Goal: Information Seeking & Learning: Learn about a topic

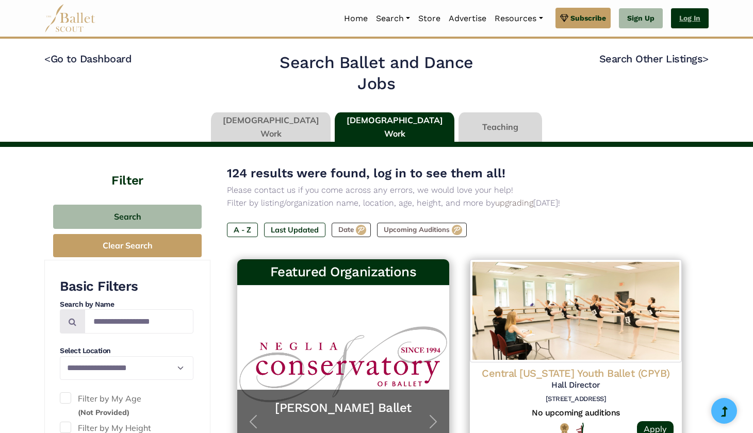
click at [697, 13] on link "Log In" at bounding box center [690, 18] width 38 height 21
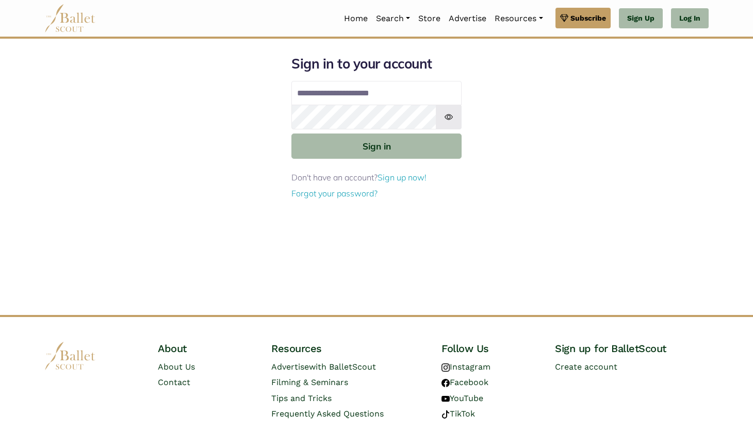
type input "**********"
click at [377, 145] on button "Sign in" at bounding box center [376, 146] width 170 height 25
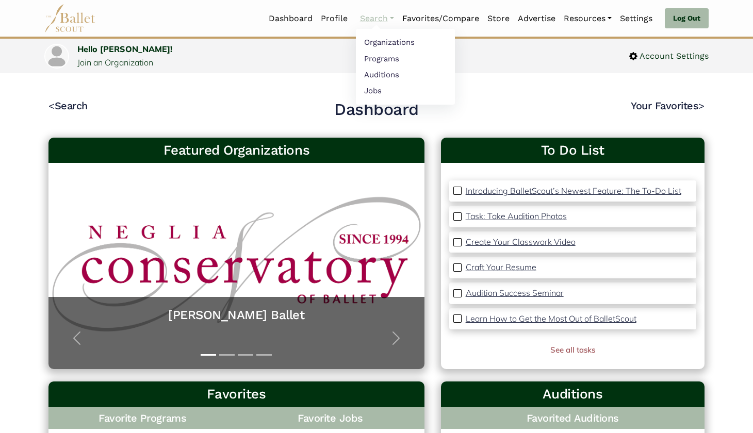
click at [380, 22] on link "Search" at bounding box center [377, 19] width 42 height 22
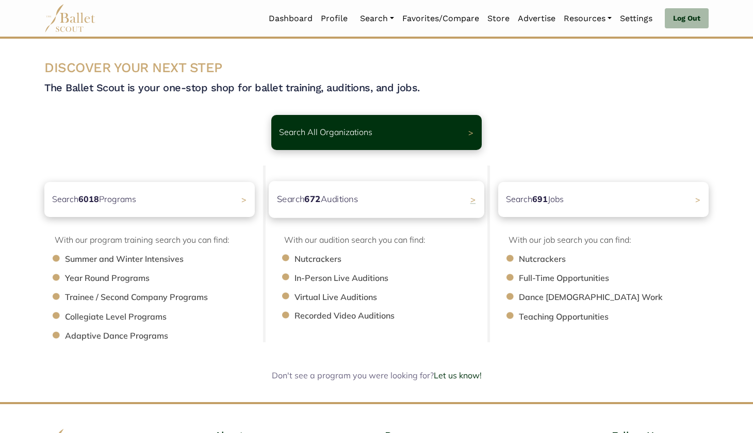
click at [368, 210] on div "Search 672 Auditions >" at bounding box center [377, 199] width 216 height 37
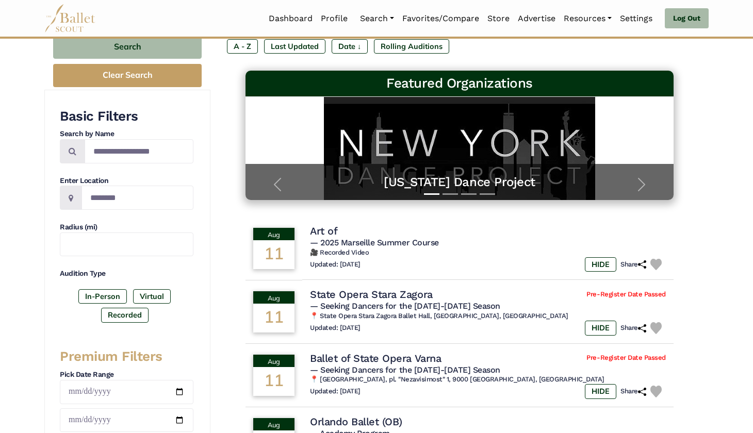
scroll to position [117, 0]
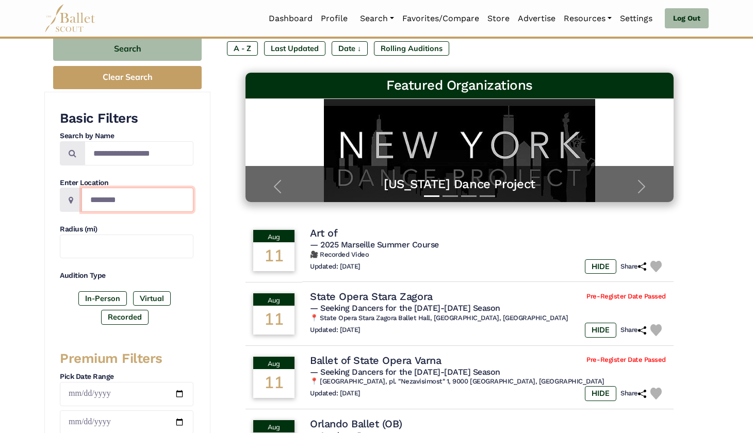
click at [152, 199] on input "Location" at bounding box center [138, 200] width 112 height 24
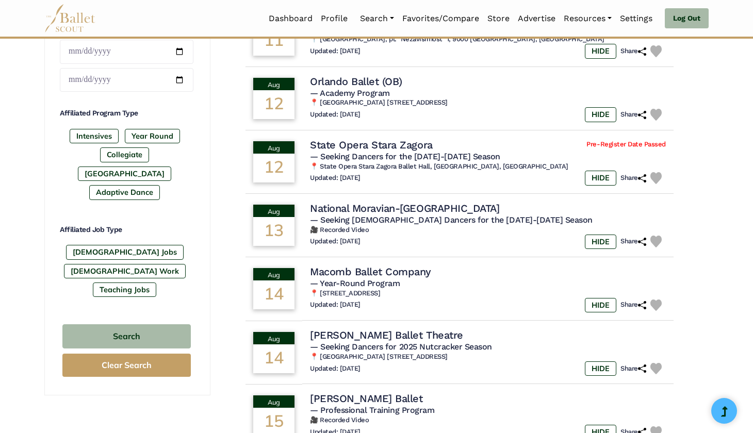
scroll to position [463, 0]
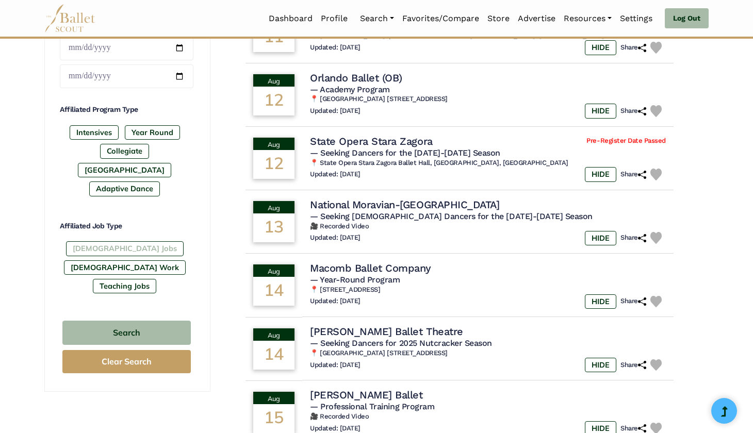
click at [119, 241] on label "[DEMOGRAPHIC_DATA] Jobs" at bounding box center [125, 248] width 118 height 14
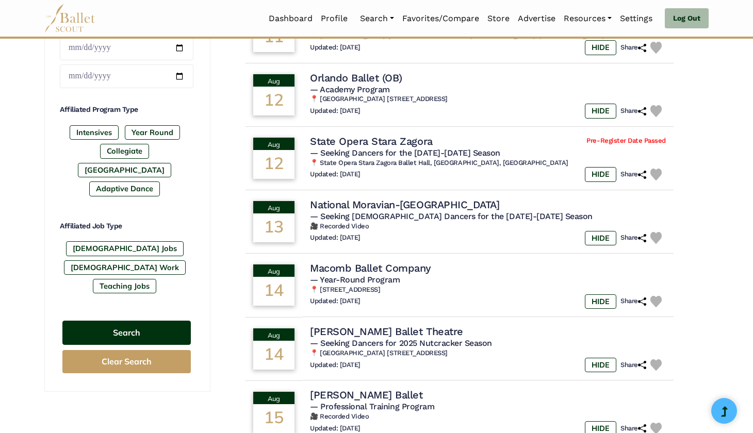
click at [148, 321] on button "Search" at bounding box center [126, 333] width 128 height 24
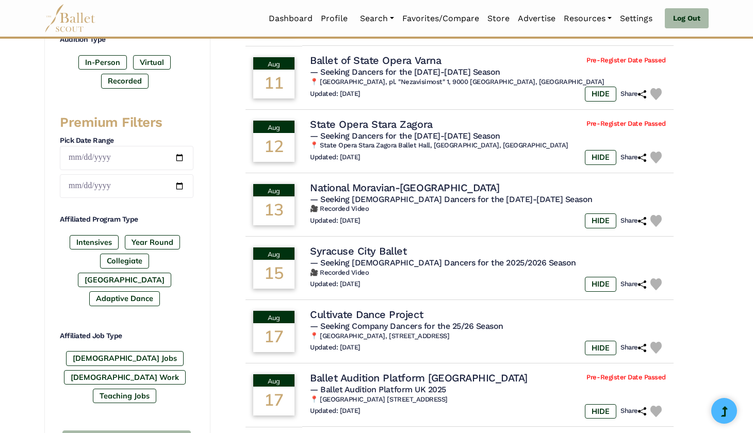
scroll to position [353, 0]
click at [461, 278] on div "Updated: July 30, 2025 HIDE Share" at bounding box center [488, 285] width 363 height 15
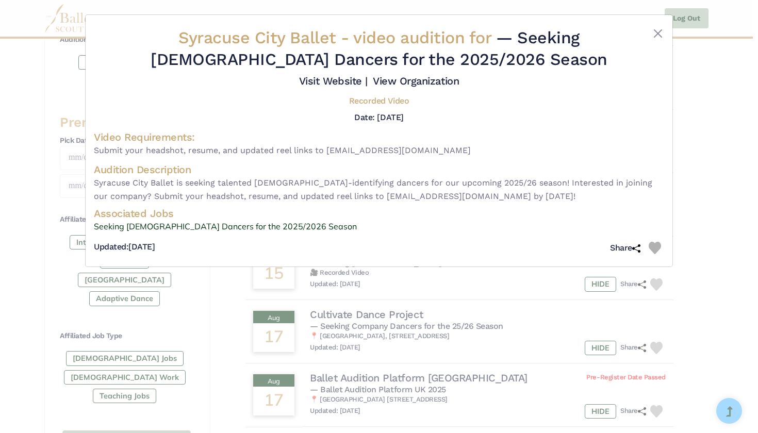
click at [468, 294] on div "Syracuse City Ballet - video audition for — Seeking Male Dancers for the 2025/2…" at bounding box center [379, 216] width 758 height 433
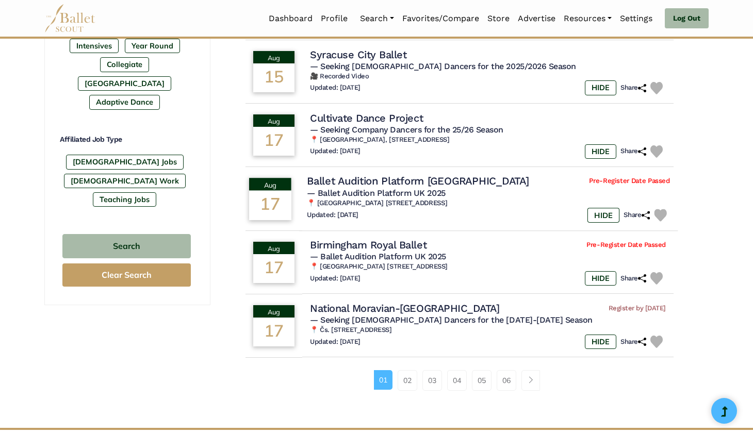
scroll to position [550, 0]
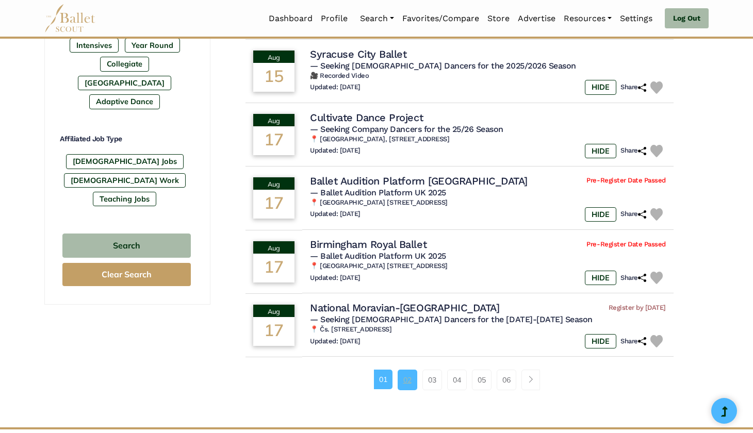
click at [406, 373] on link "02" at bounding box center [408, 380] width 20 height 21
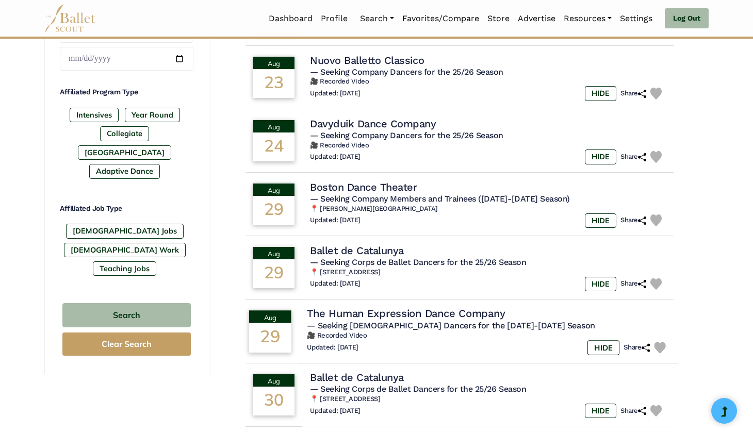
scroll to position [481, 0]
click at [403, 341] on div "Updated: Aug. 4, 2025 HIDE Share" at bounding box center [488, 348] width 363 height 15
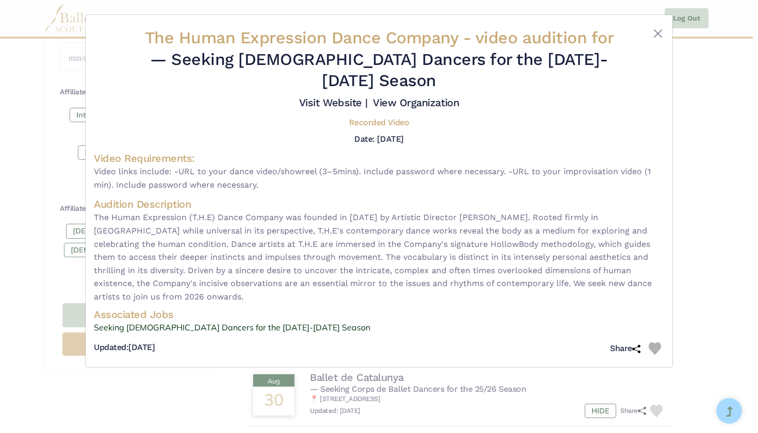
click at [712, 264] on div "The Human Expression Dance Company - video audition for — Seeking Male Dancers …" at bounding box center [379, 216] width 758 height 433
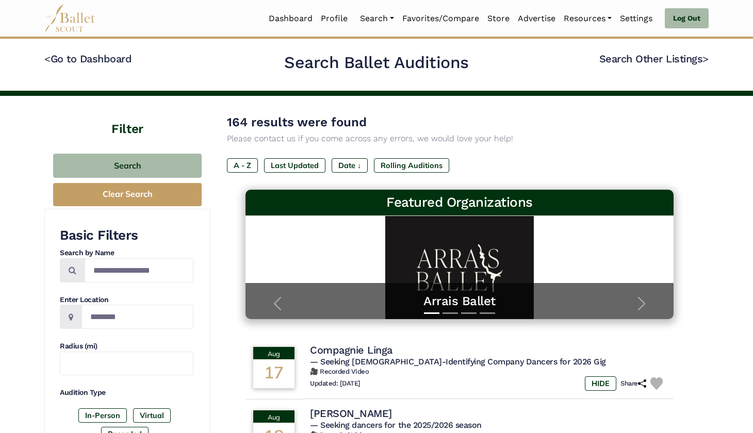
scroll to position [0, 0]
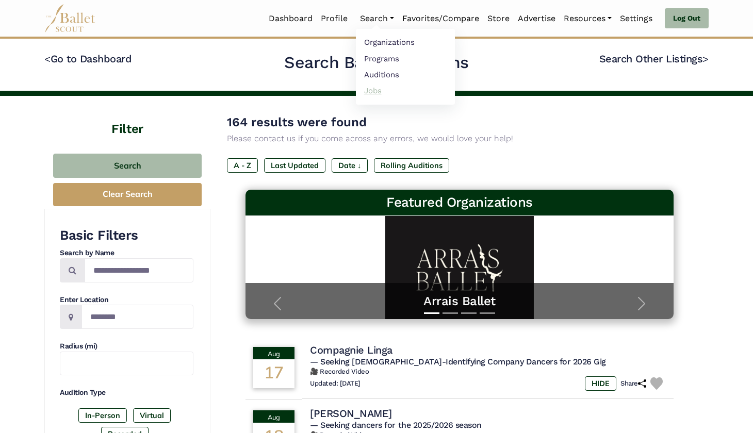
click at [379, 90] on link "Jobs" at bounding box center [405, 91] width 99 height 16
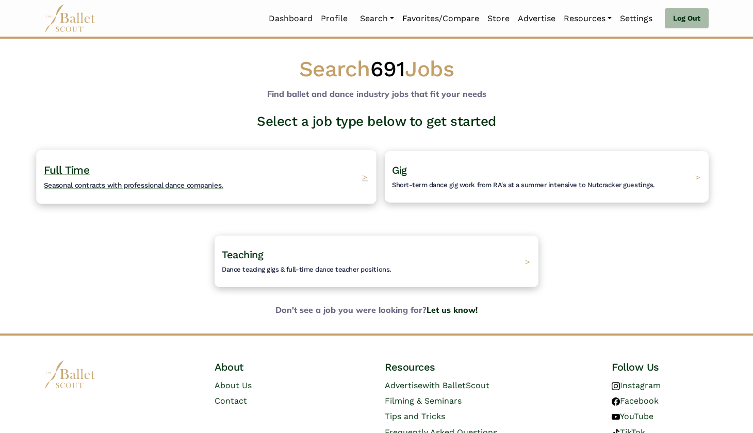
click at [330, 167] on div "Full Time Seasonal contracts with professional dance companies. >" at bounding box center [206, 177] width 340 height 54
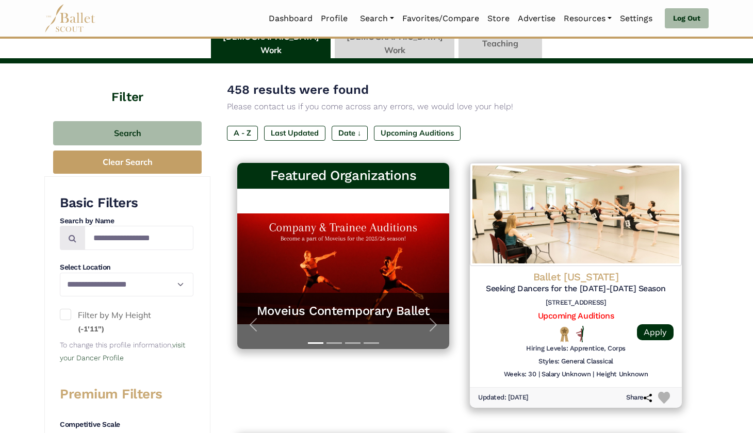
scroll to position [85, 0]
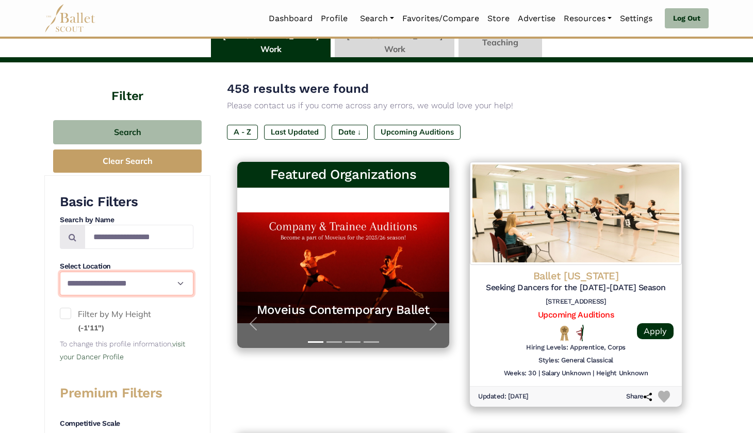
select select "**"
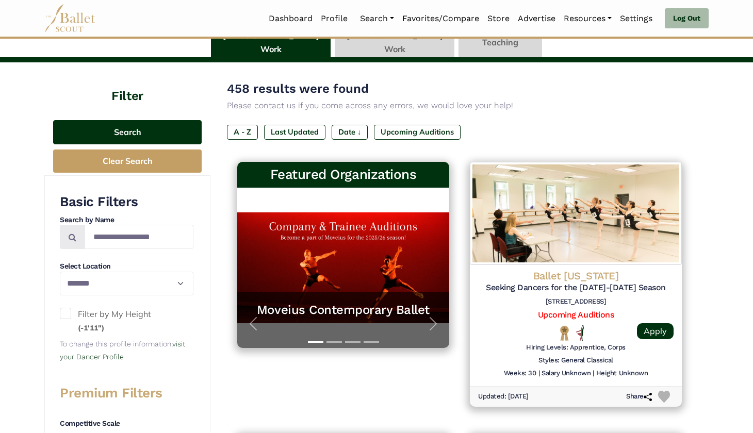
click at [122, 133] on button "Search" at bounding box center [127, 132] width 149 height 24
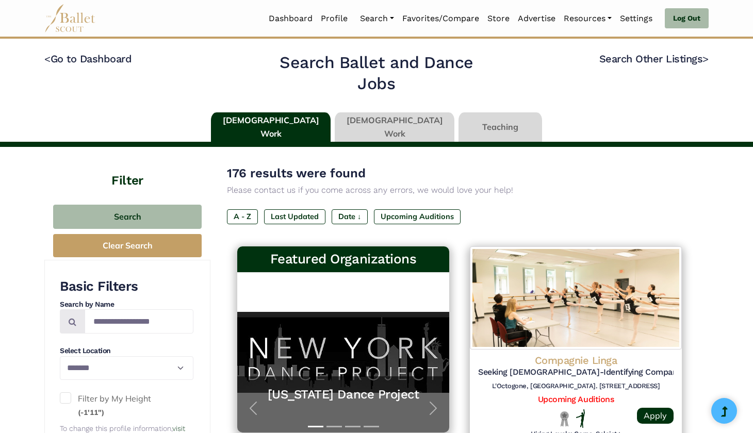
select select "**"
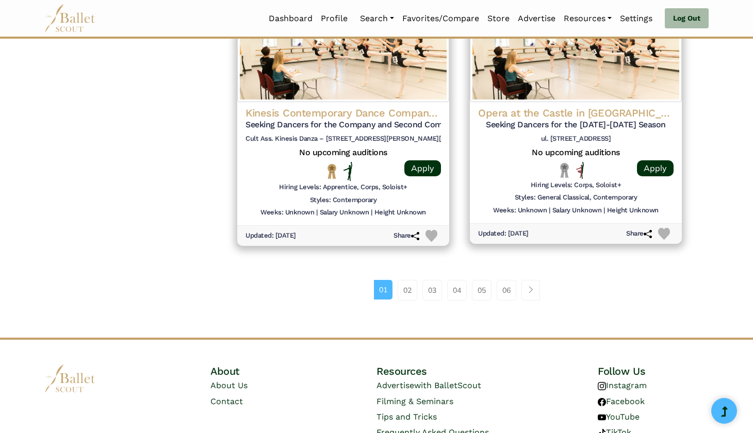
scroll to position [1336, 0]
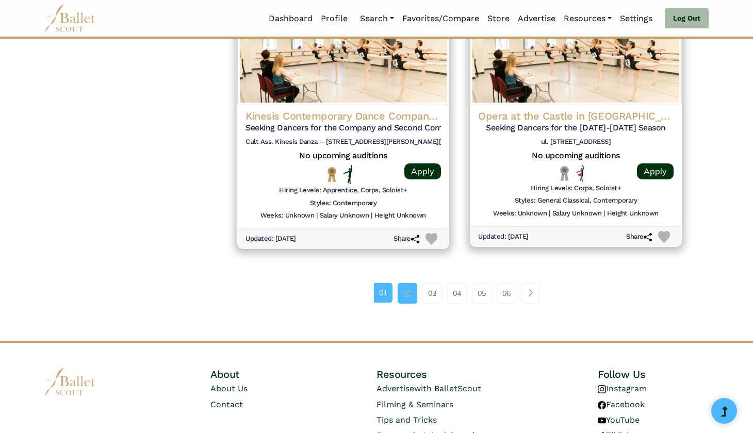
click at [409, 283] on link "02" at bounding box center [408, 293] width 20 height 21
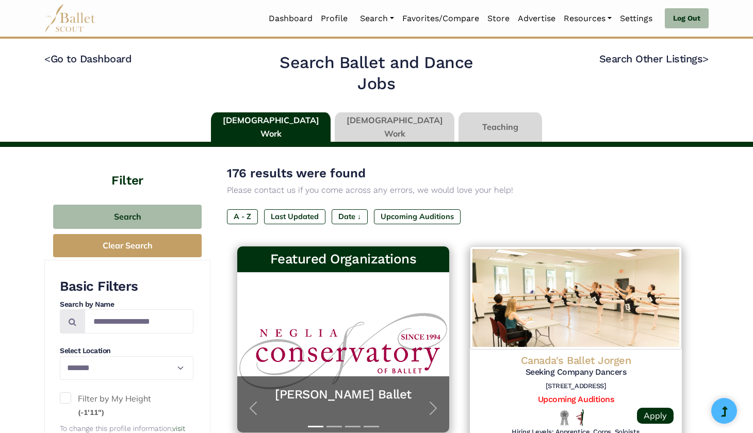
select select "**"
click at [392, 119] on link at bounding box center [395, 126] width 120 height 29
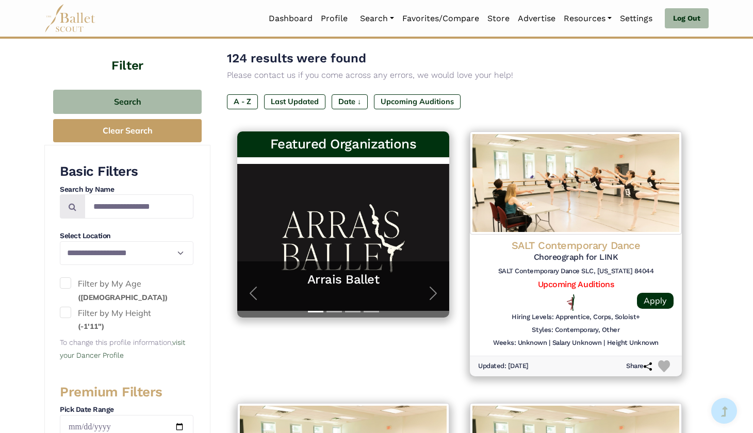
scroll to position [116, 0]
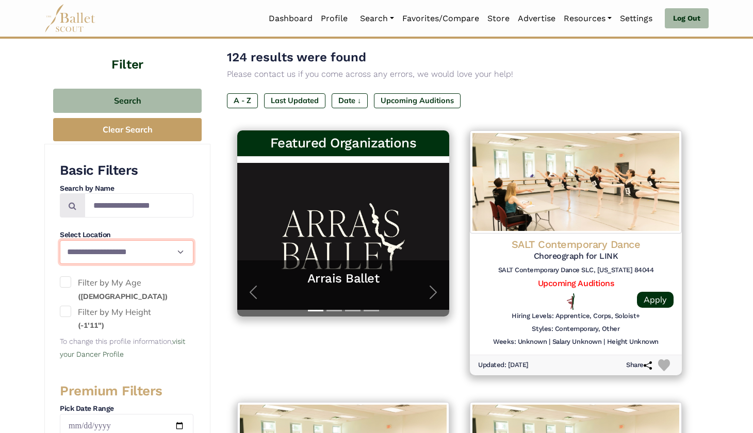
select select "**"
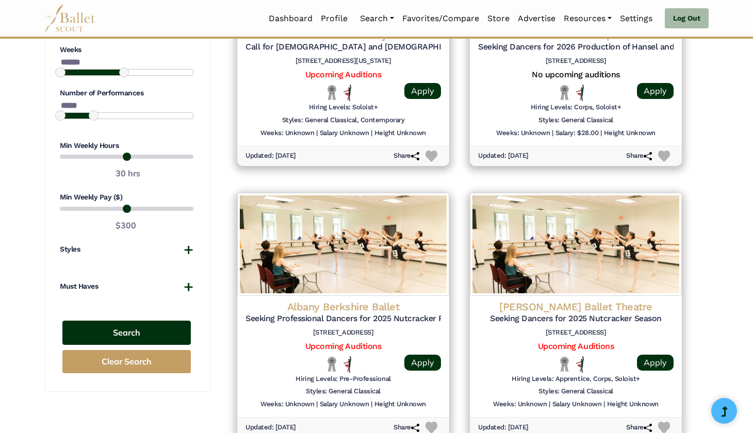
scroll to position [870, 0]
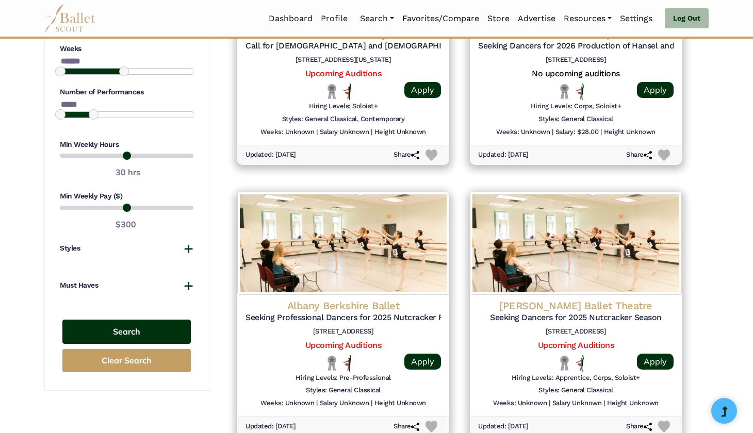
click at [147, 323] on button "Search" at bounding box center [126, 332] width 128 height 24
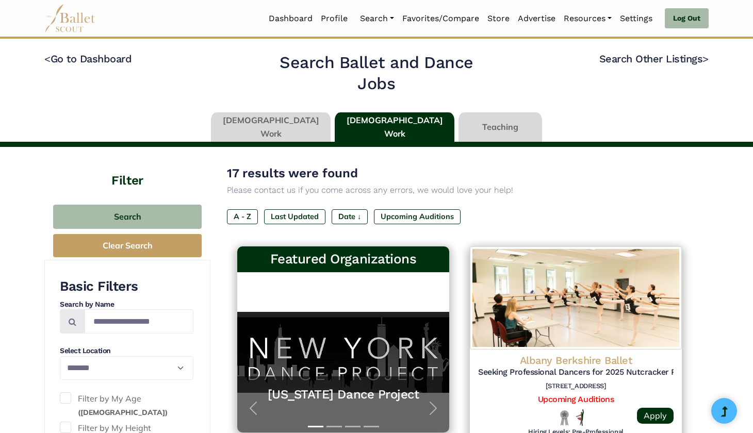
select select "**"
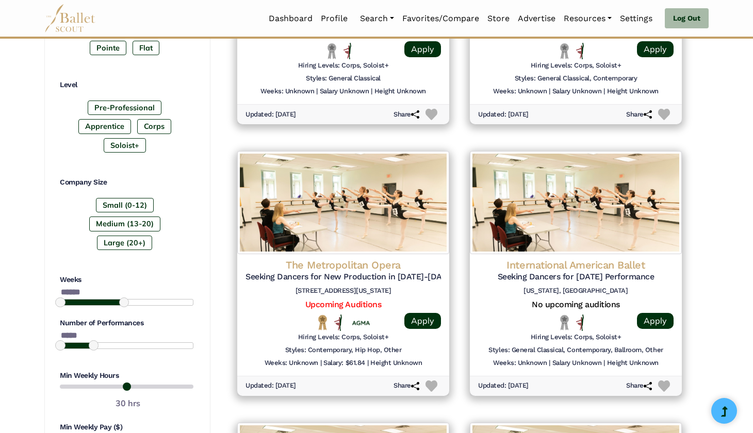
scroll to position [640, 0]
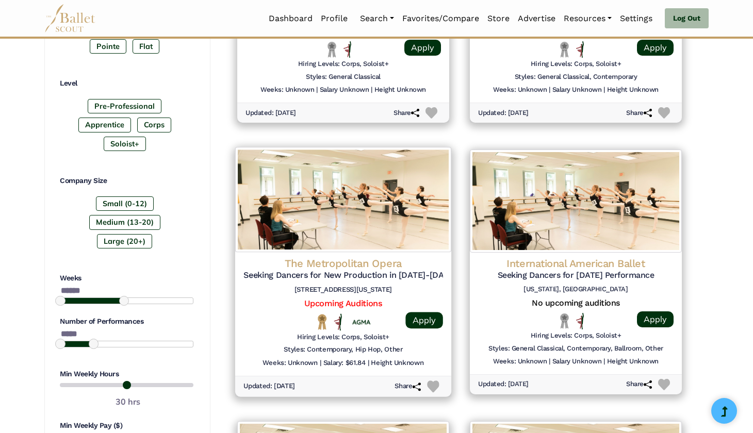
click at [402, 208] on img at bounding box center [343, 200] width 216 height 105
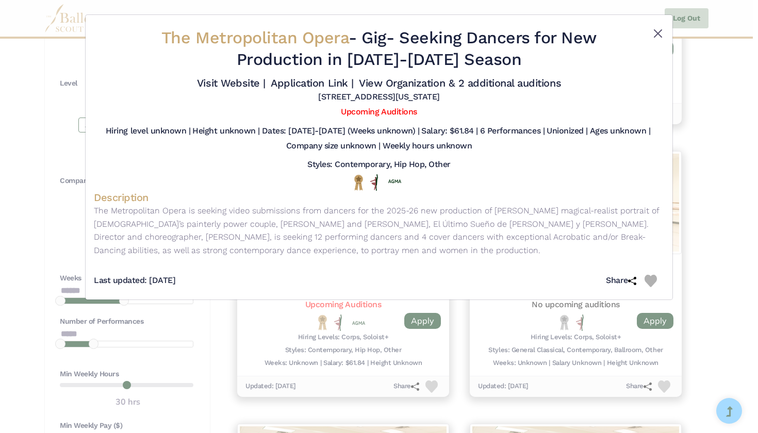
click at [659, 37] on button "Close" at bounding box center [658, 33] width 12 height 12
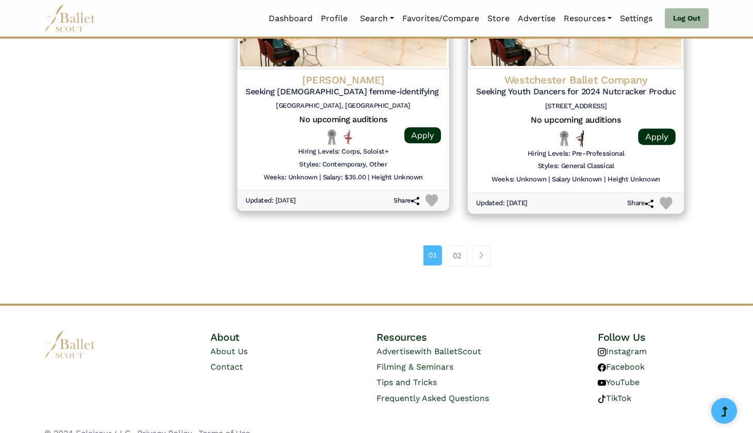
scroll to position [1372, 0]
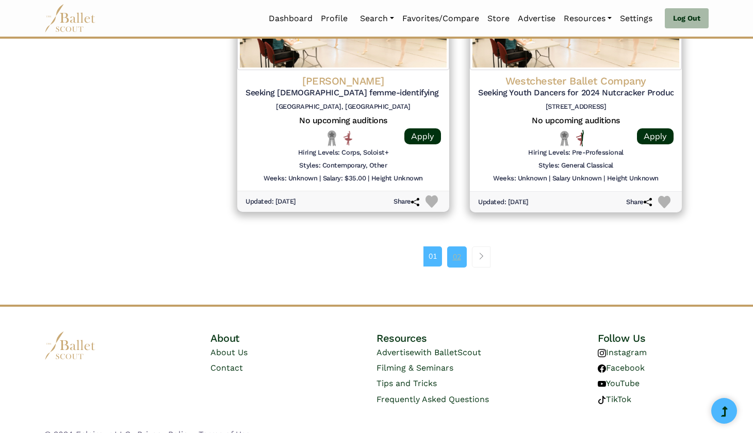
click at [461, 247] on link "02" at bounding box center [457, 257] width 20 height 21
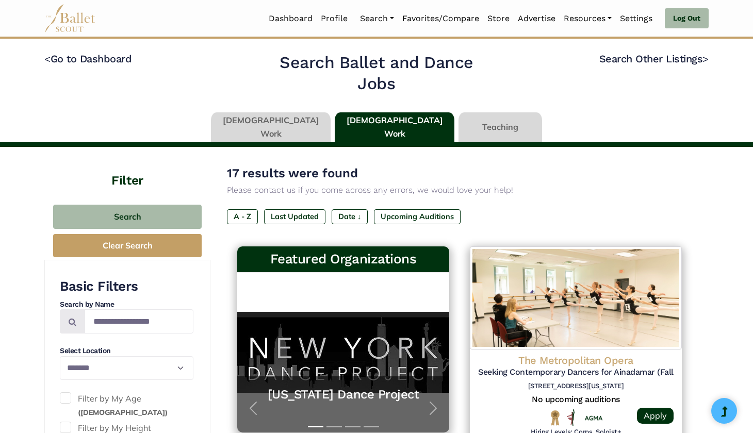
select select "**"
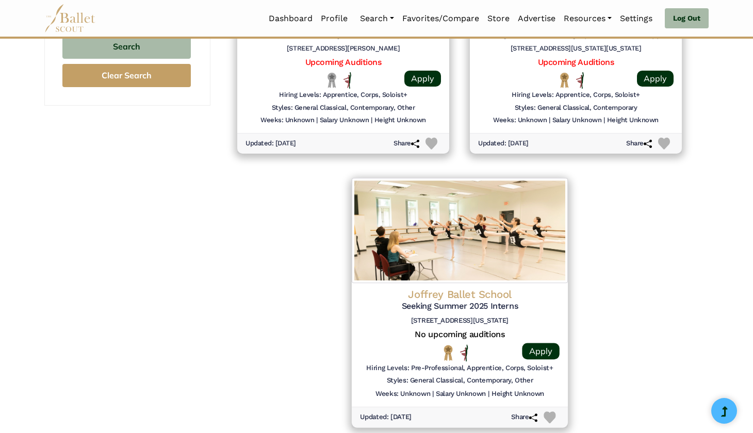
scroll to position [1156, 0]
click at [463, 226] on img at bounding box center [459, 229] width 216 height 105
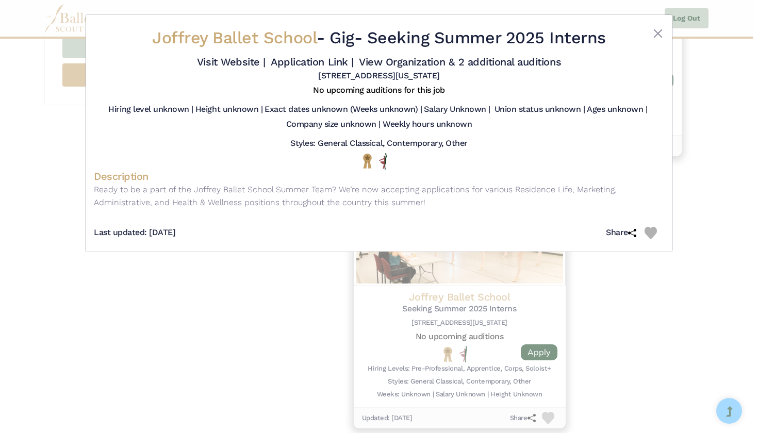
click at [354, 290] on div "Joffrey Ballet School - Gig - Seeking Summer 2025 Interns Visit Website | Appli…" at bounding box center [379, 216] width 758 height 433
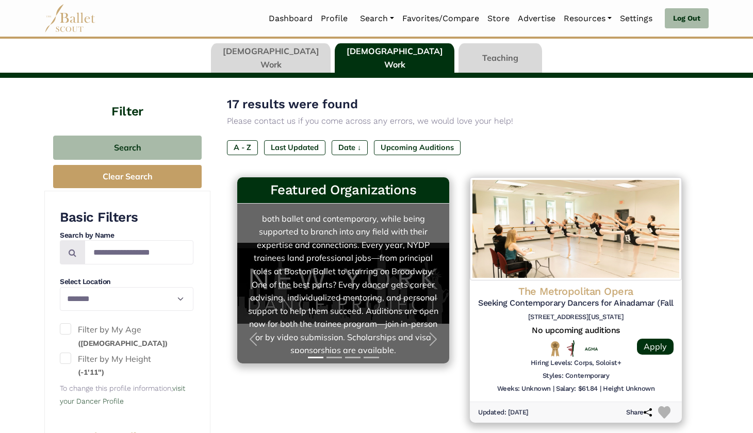
scroll to position [81, 0]
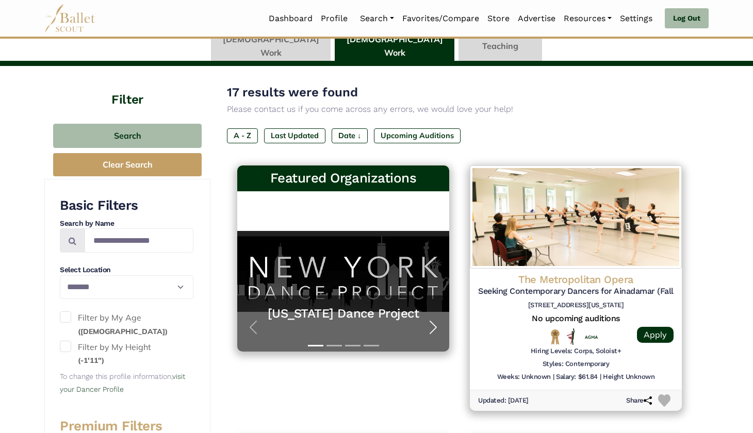
click at [443, 320] on button "Next" at bounding box center [433, 328] width 32 height 48
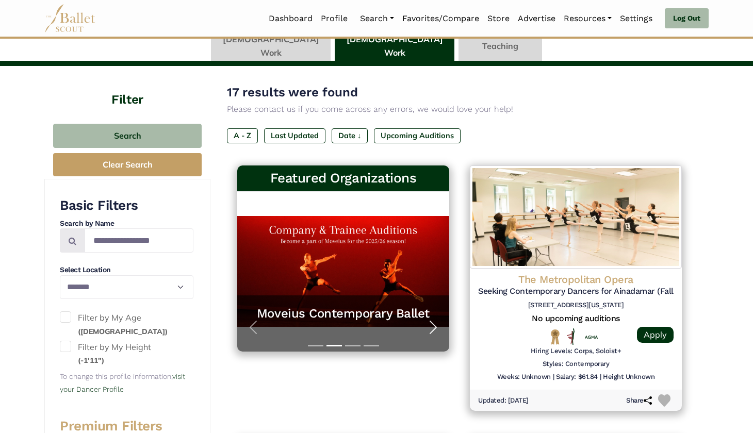
click at [440, 320] on span "button" at bounding box center [433, 327] width 17 height 17
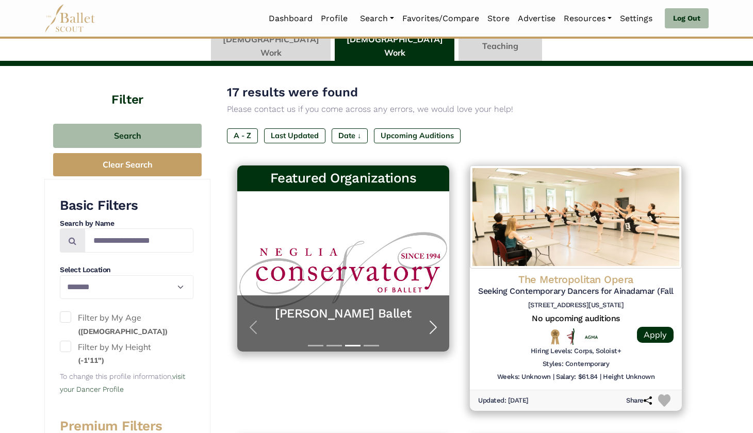
click at [439, 320] on span "button" at bounding box center [433, 327] width 17 height 17
